Goal: Information Seeking & Learning: Check status

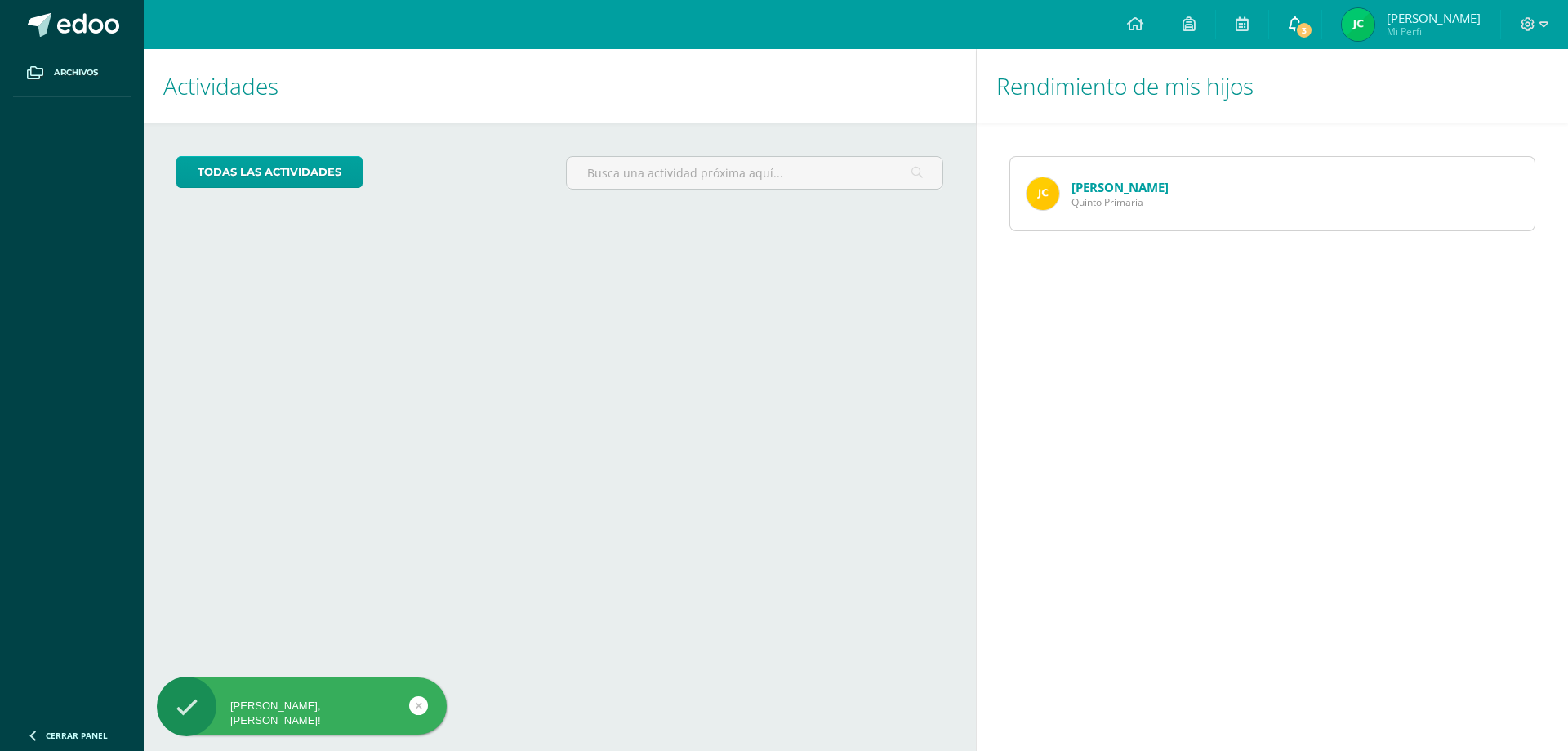
click at [1301, 23] on icon at bounding box center [1294, 24] width 13 height 15
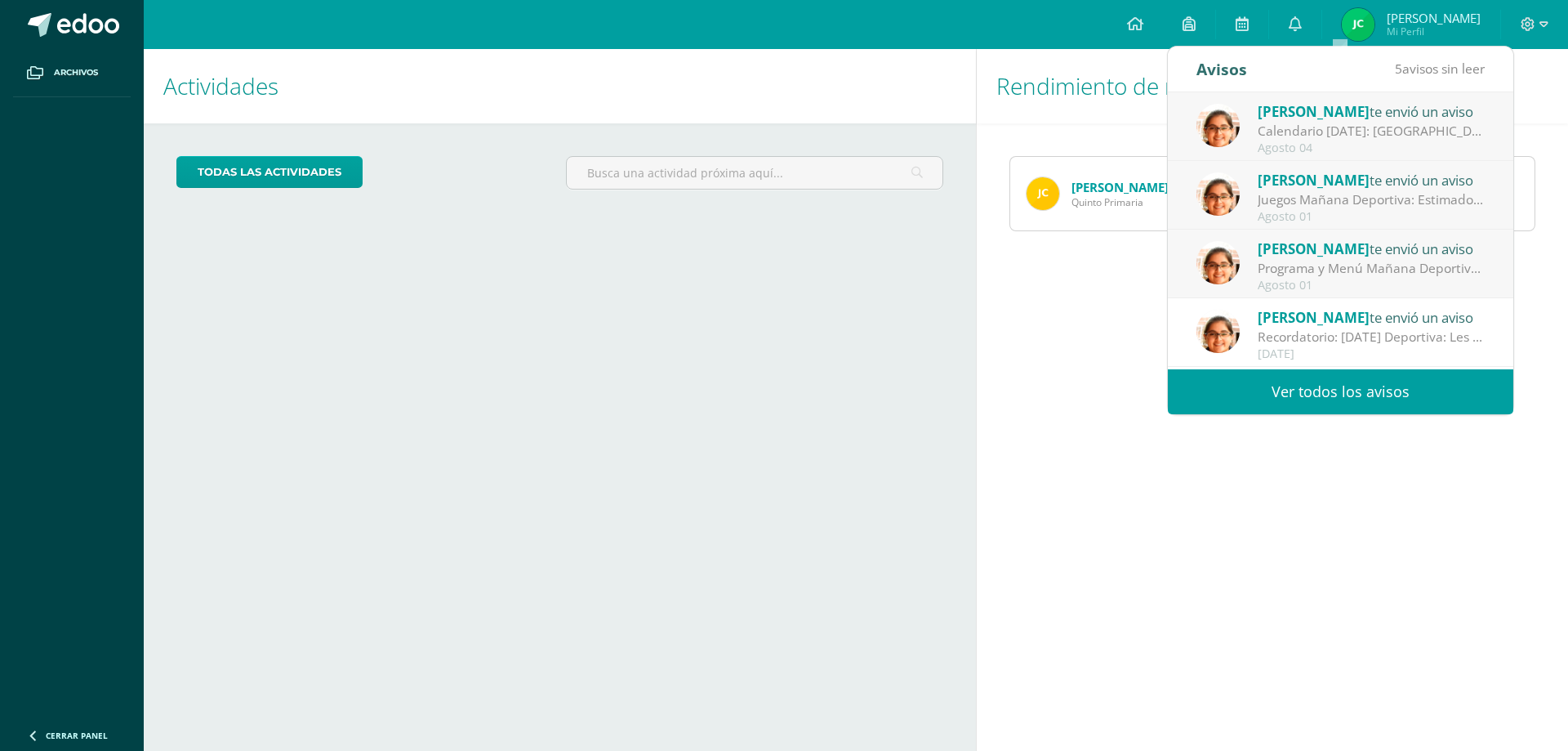
click at [778, 381] on div "Cargando actividades" at bounding box center [559, 369] width 767 height 31
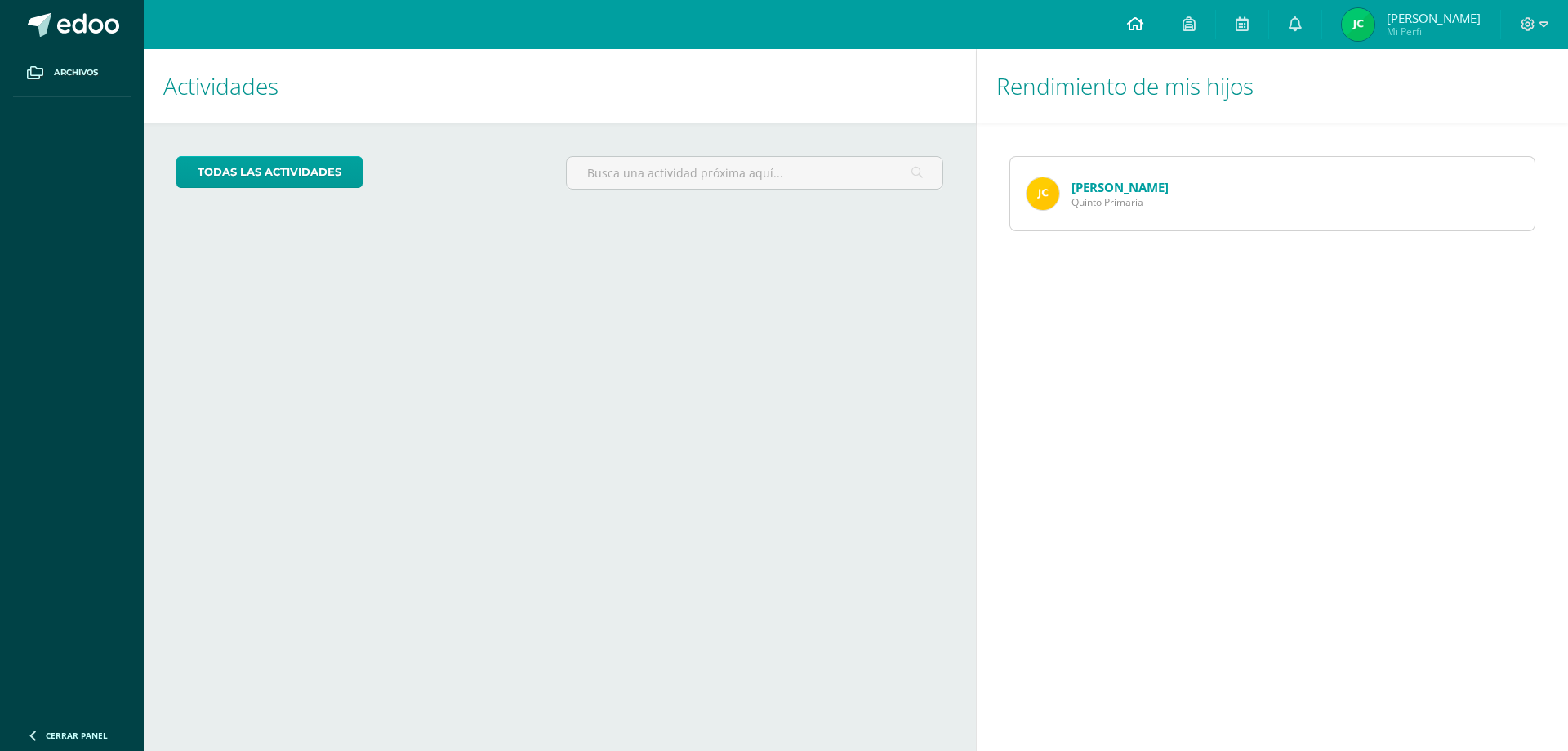
click at [1143, 28] on icon at bounding box center [1135, 24] width 17 height 15
click at [1112, 192] on link "[PERSON_NAME]" at bounding box center [1120, 186] width 98 height 17
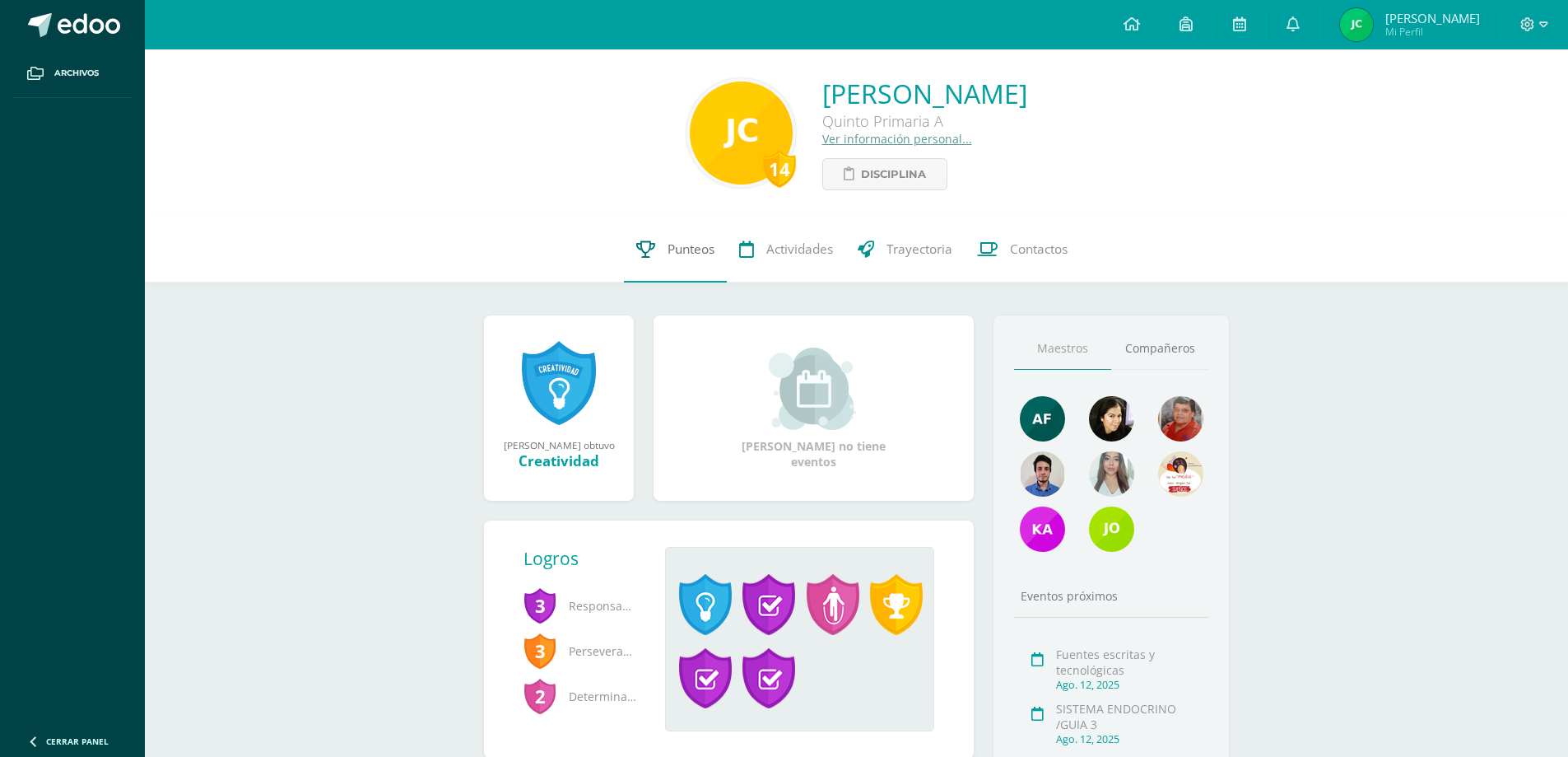
click at [691, 249] on span "Punteos" at bounding box center [690, 249] width 47 height 18
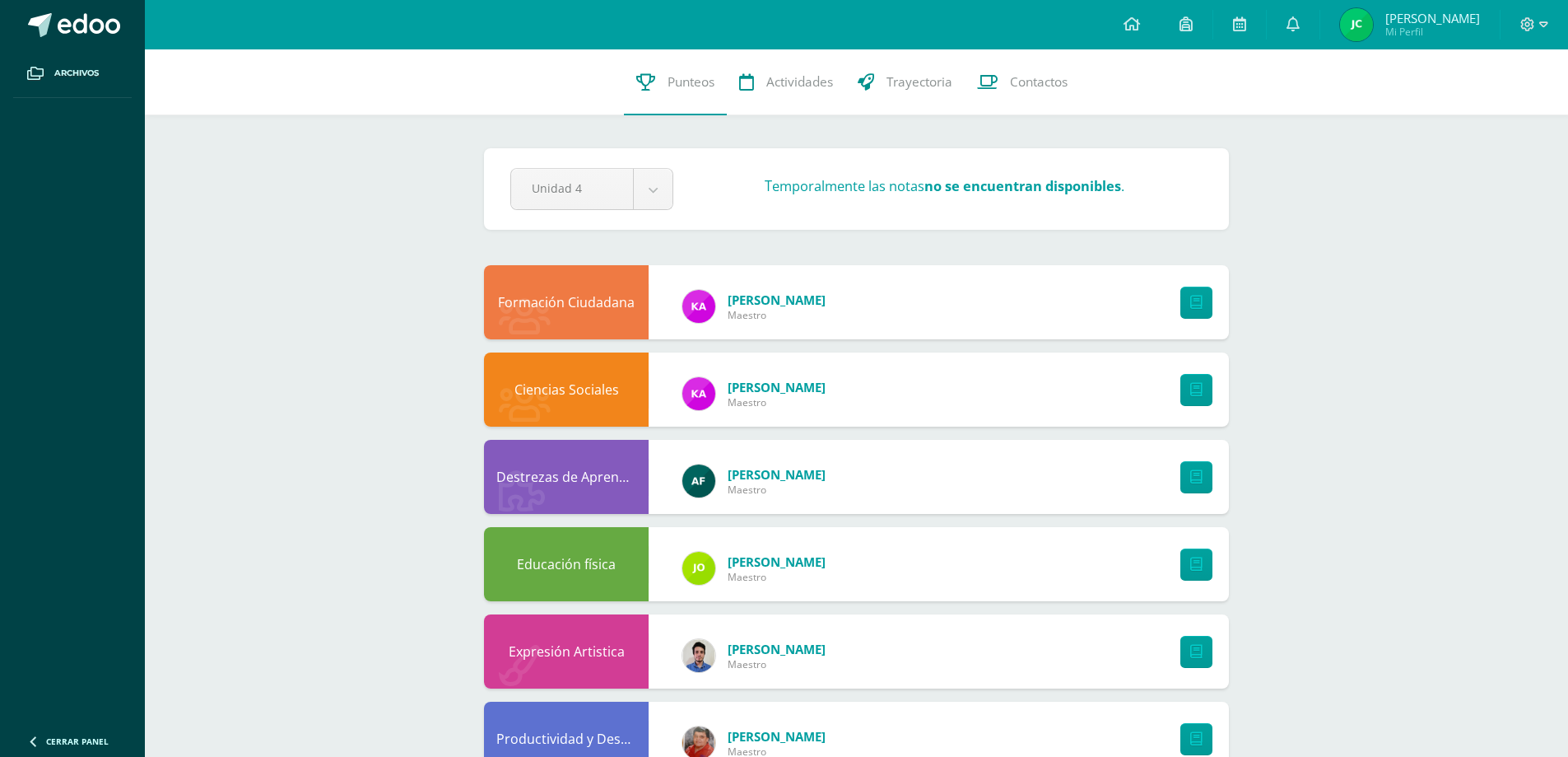
click at [770, 298] on link "Karen Canel" at bounding box center [777, 299] width 98 height 17
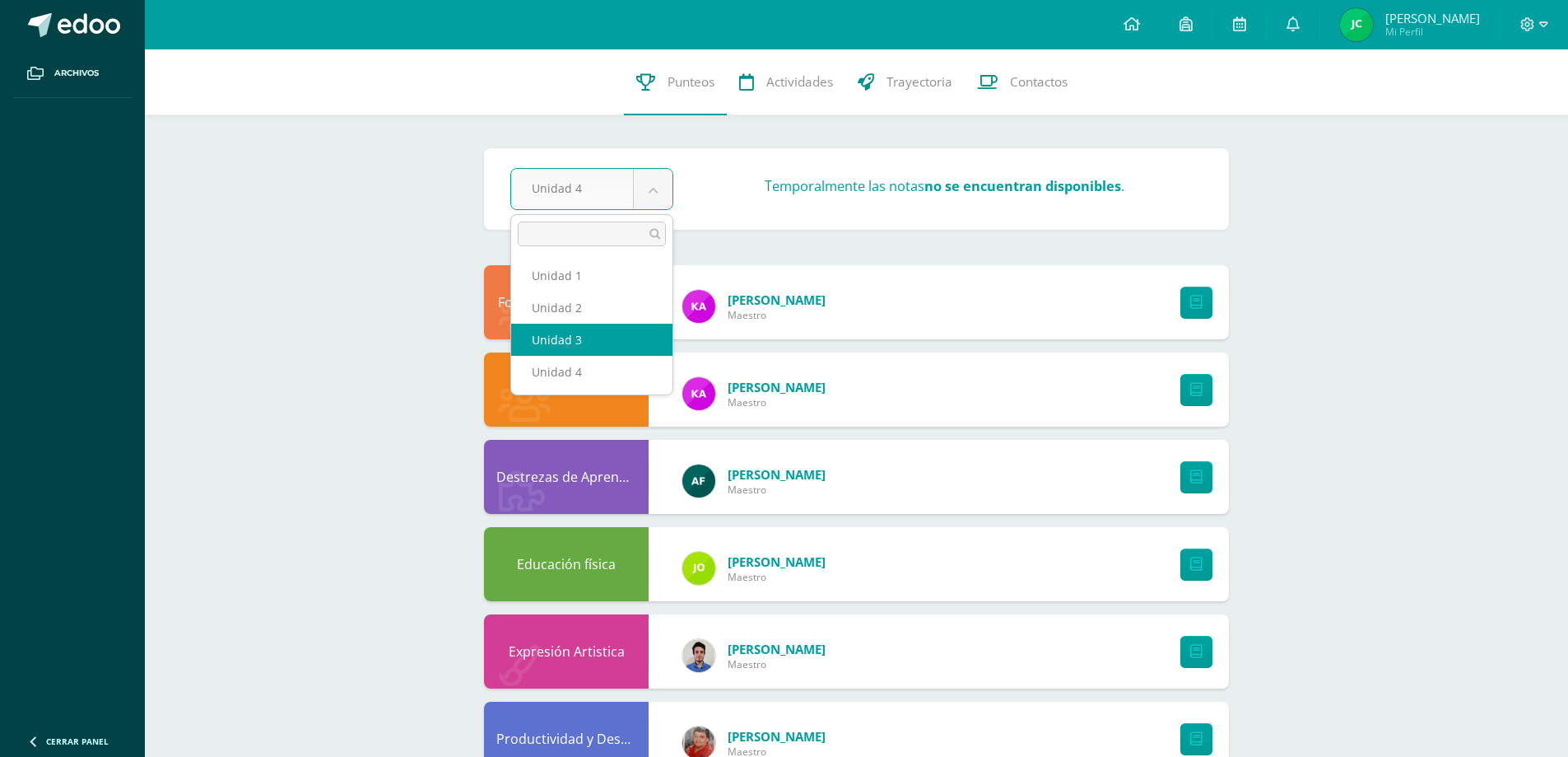
select select "Unidad 3"
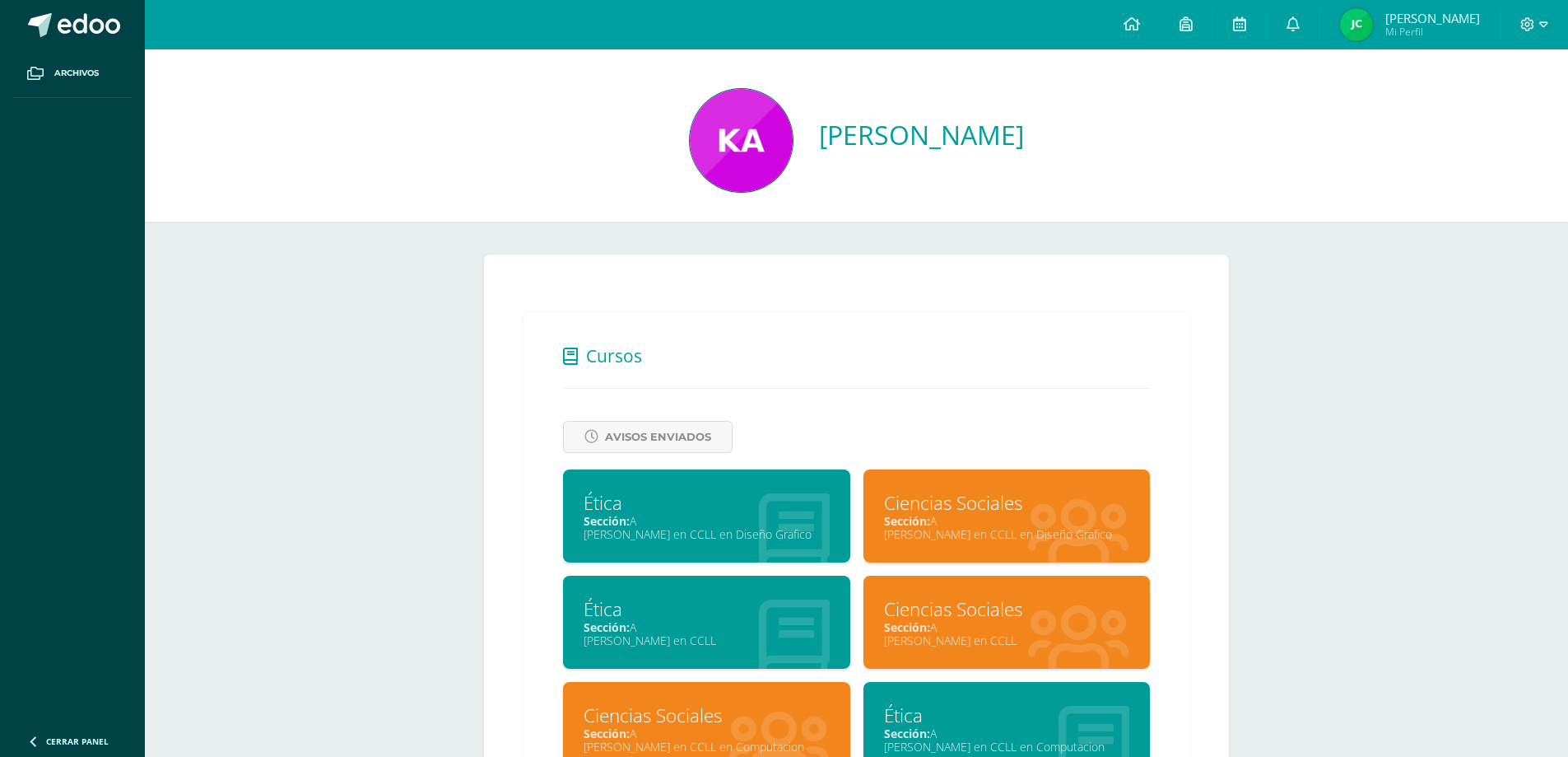
click at [651, 185] on div "Karen Canel Sánchez" at bounding box center [856, 141] width 1397 height 106
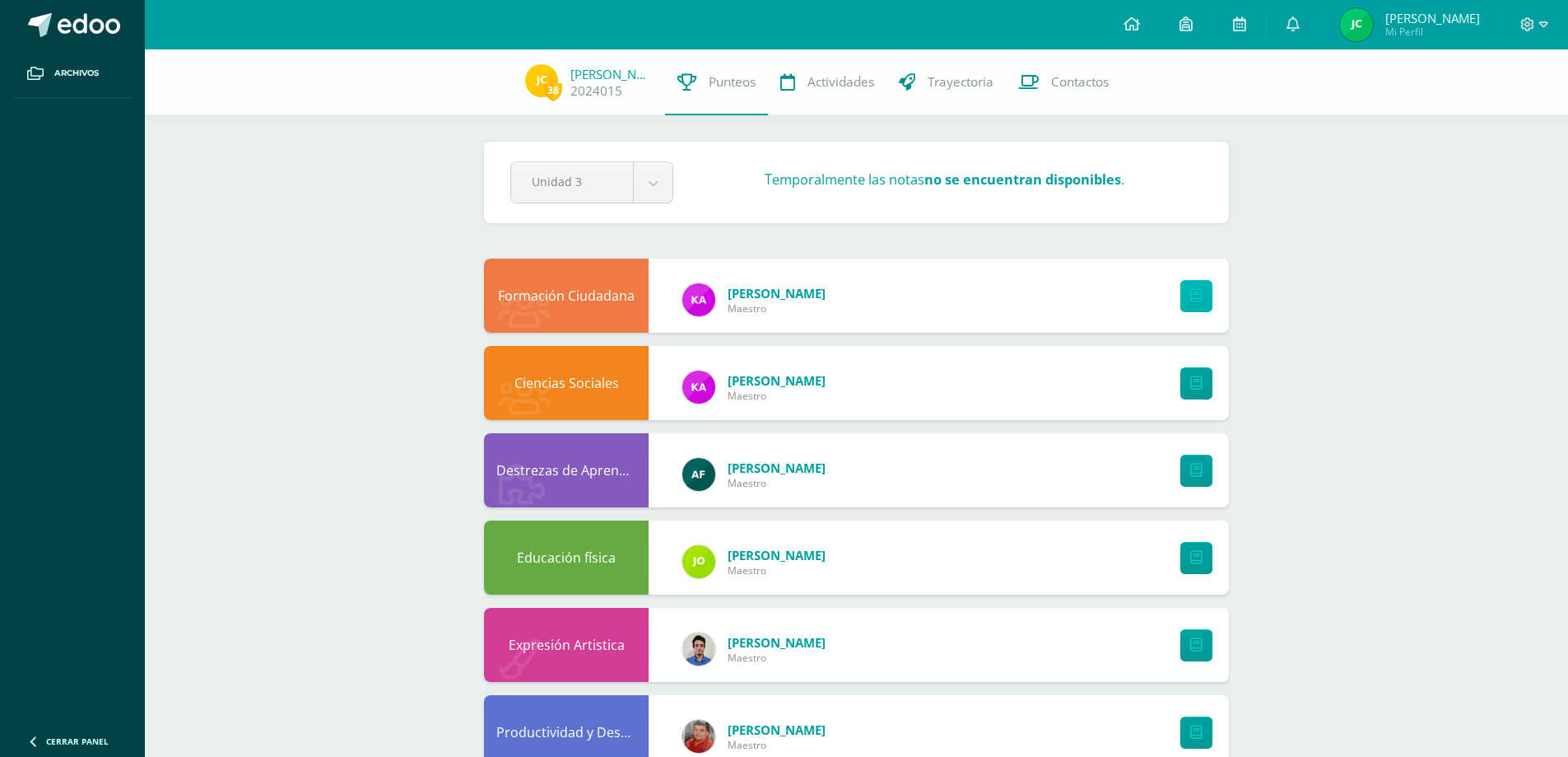
click at [1191, 299] on icon at bounding box center [1197, 296] width 12 height 14
click at [780, 384] on link "[PERSON_NAME]" at bounding box center [777, 380] width 98 height 17
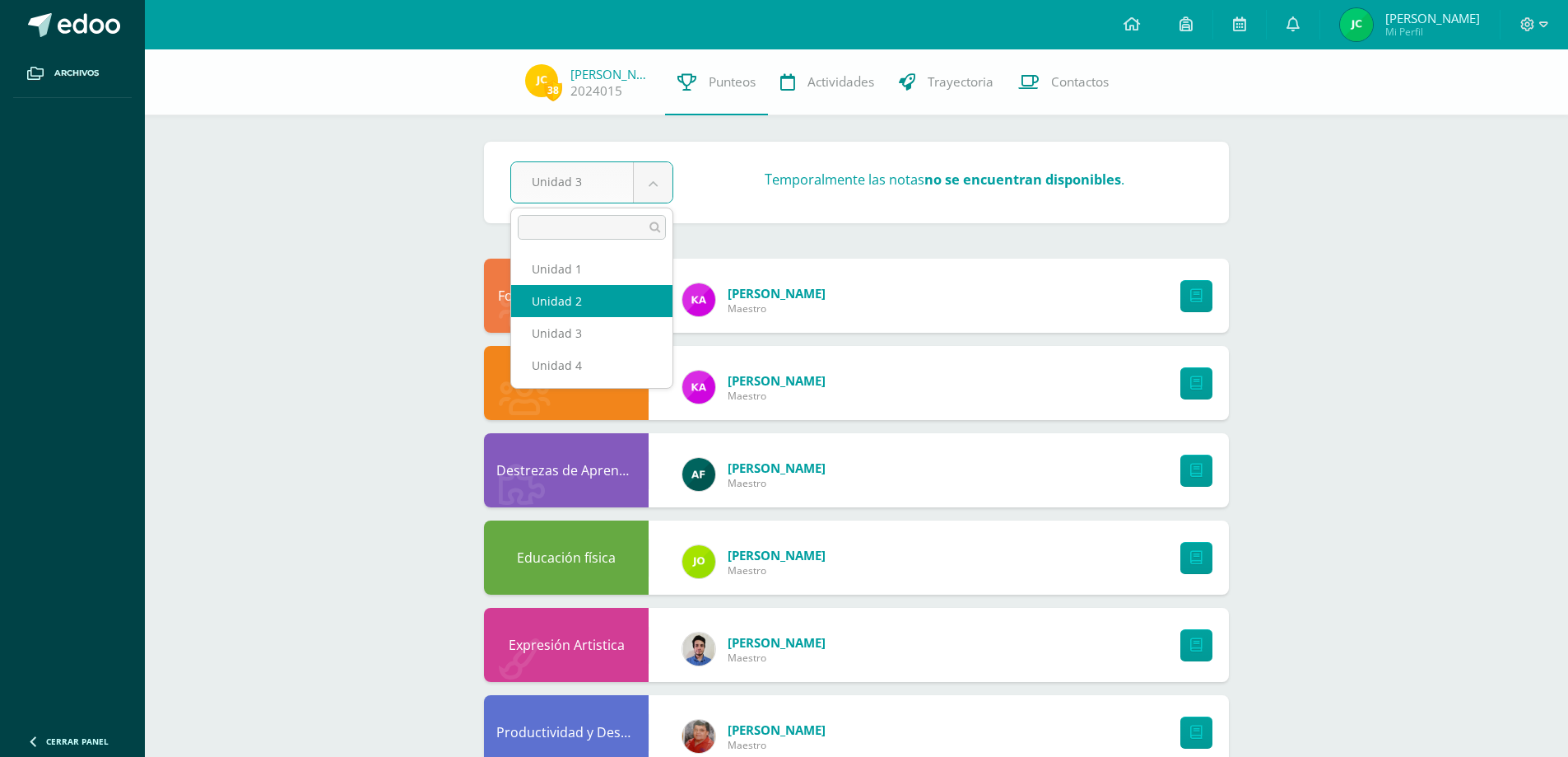
select select "Unidad 2"
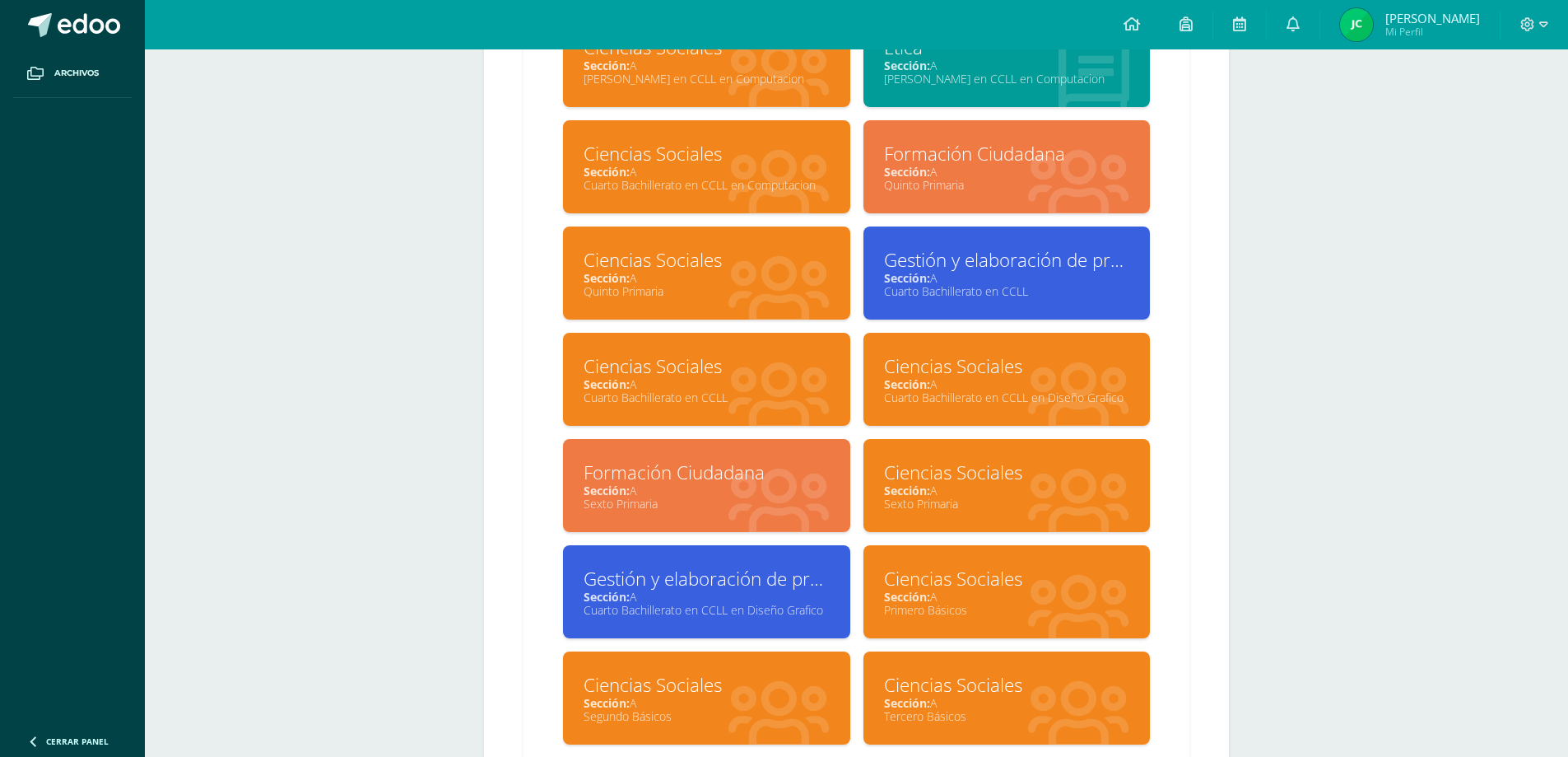
scroll to position [754, 0]
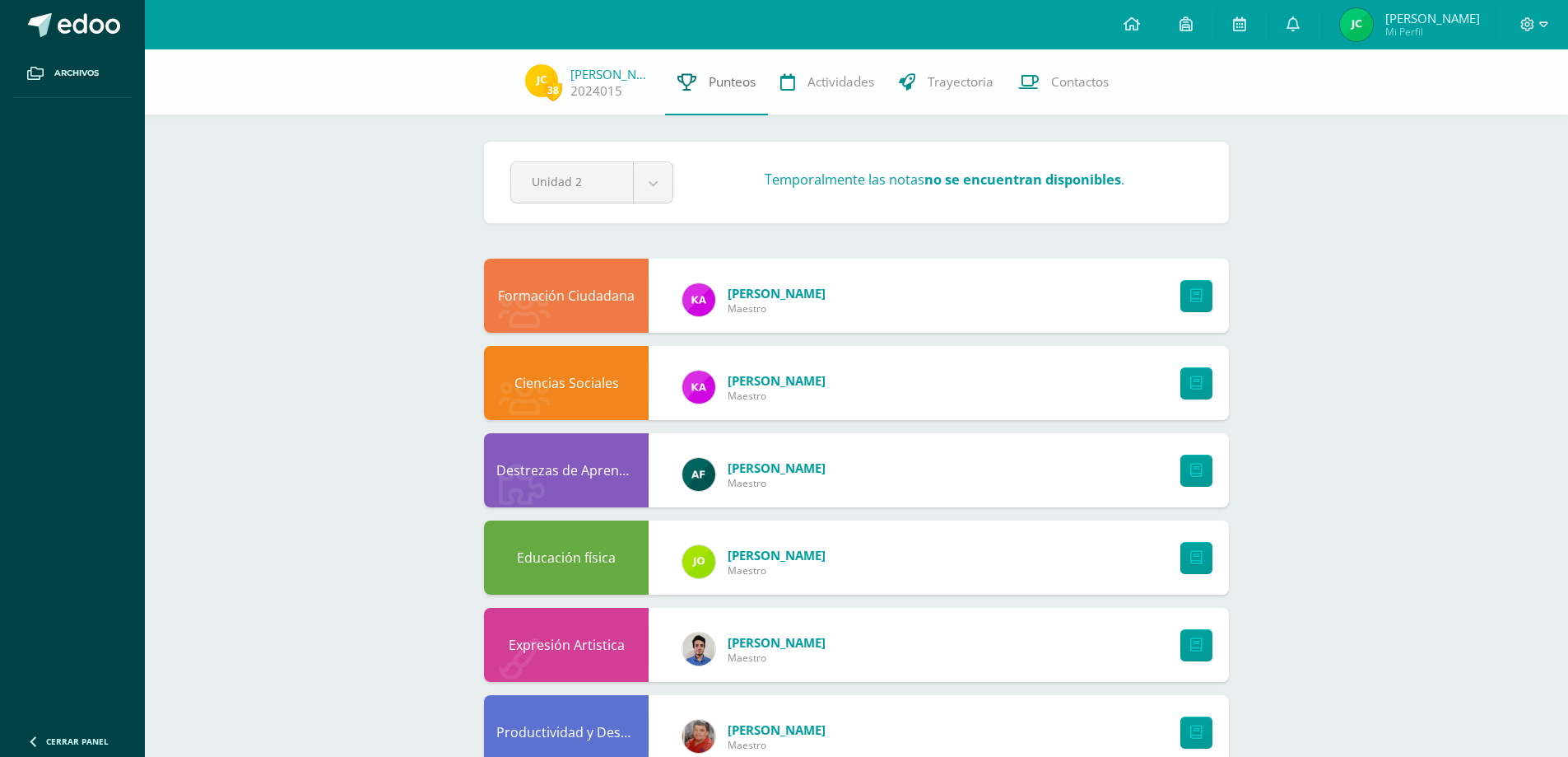
click at [736, 91] on link "Punteos" at bounding box center [716, 82] width 103 height 66
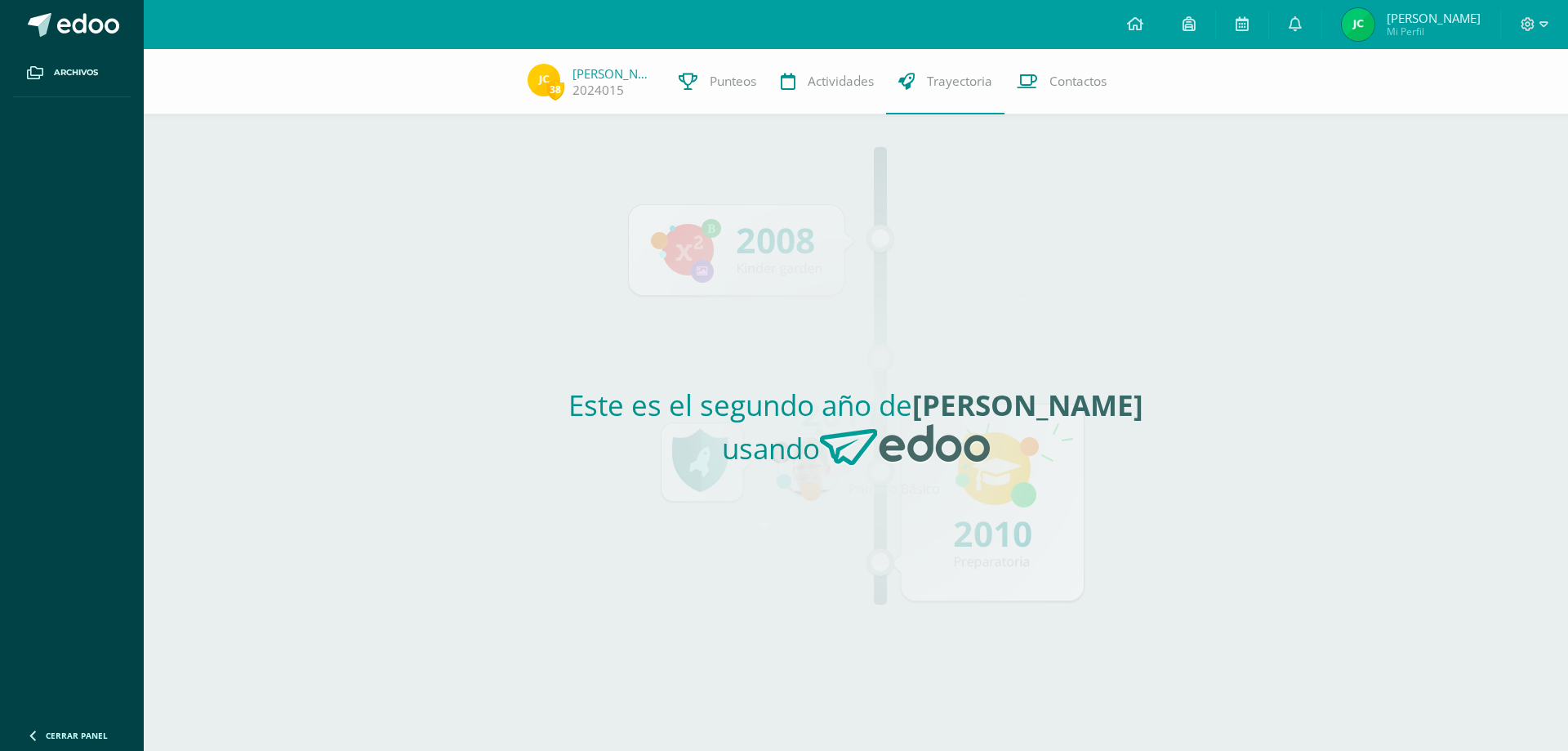
click at [1157, 437] on h2 "Este es el segundo año de José Pablo usando" at bounding box center [856, 432] width 739 height 94
click at [1050, 75] on span "Contactos" at bounding box center [1078, 81] width 57 height 17
